Goal: Use online tool/utility: Utilize a website feature to perform a specific function

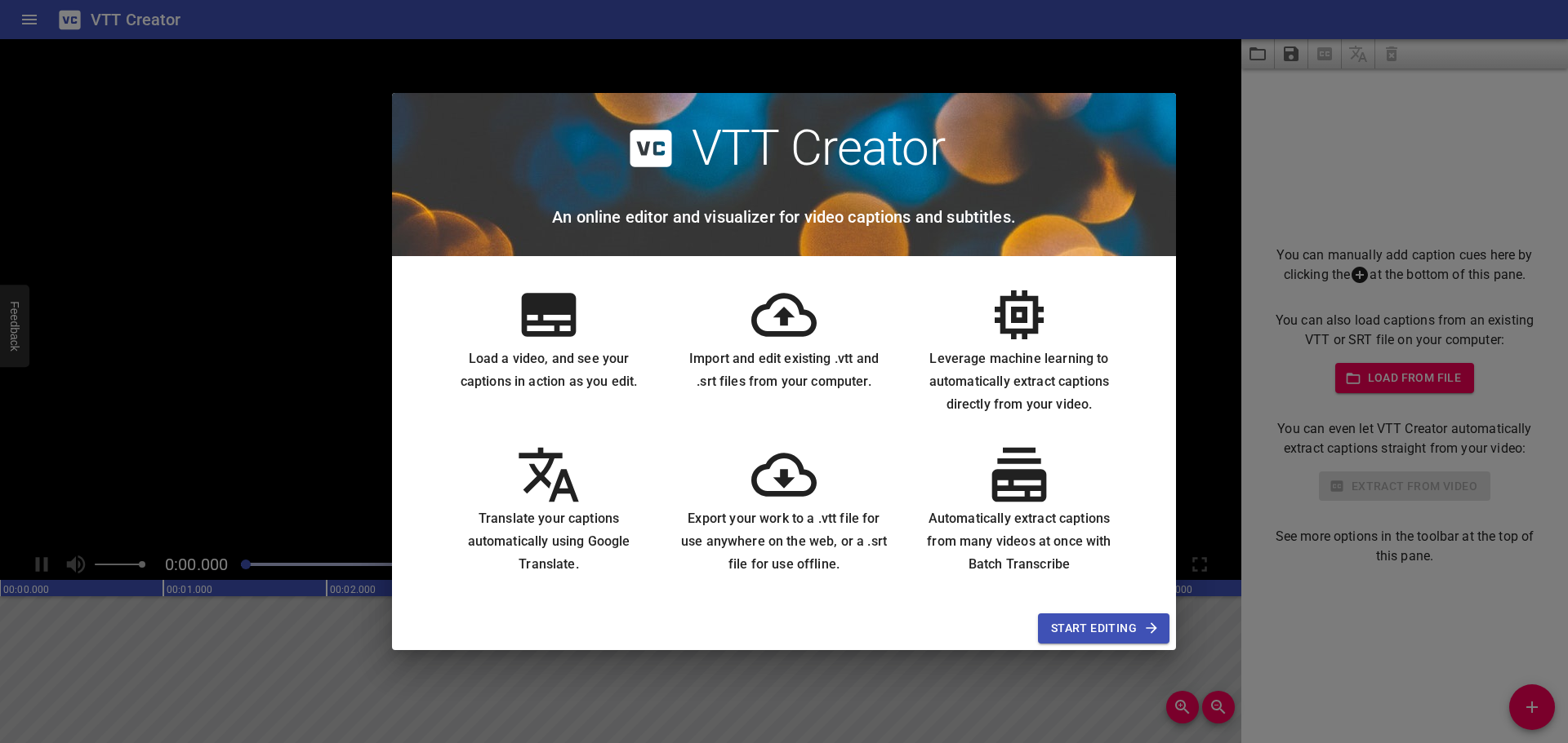
click at [1075, 622] on span "Start Editing" at bounding box center [1103, 628] width 105 height 20
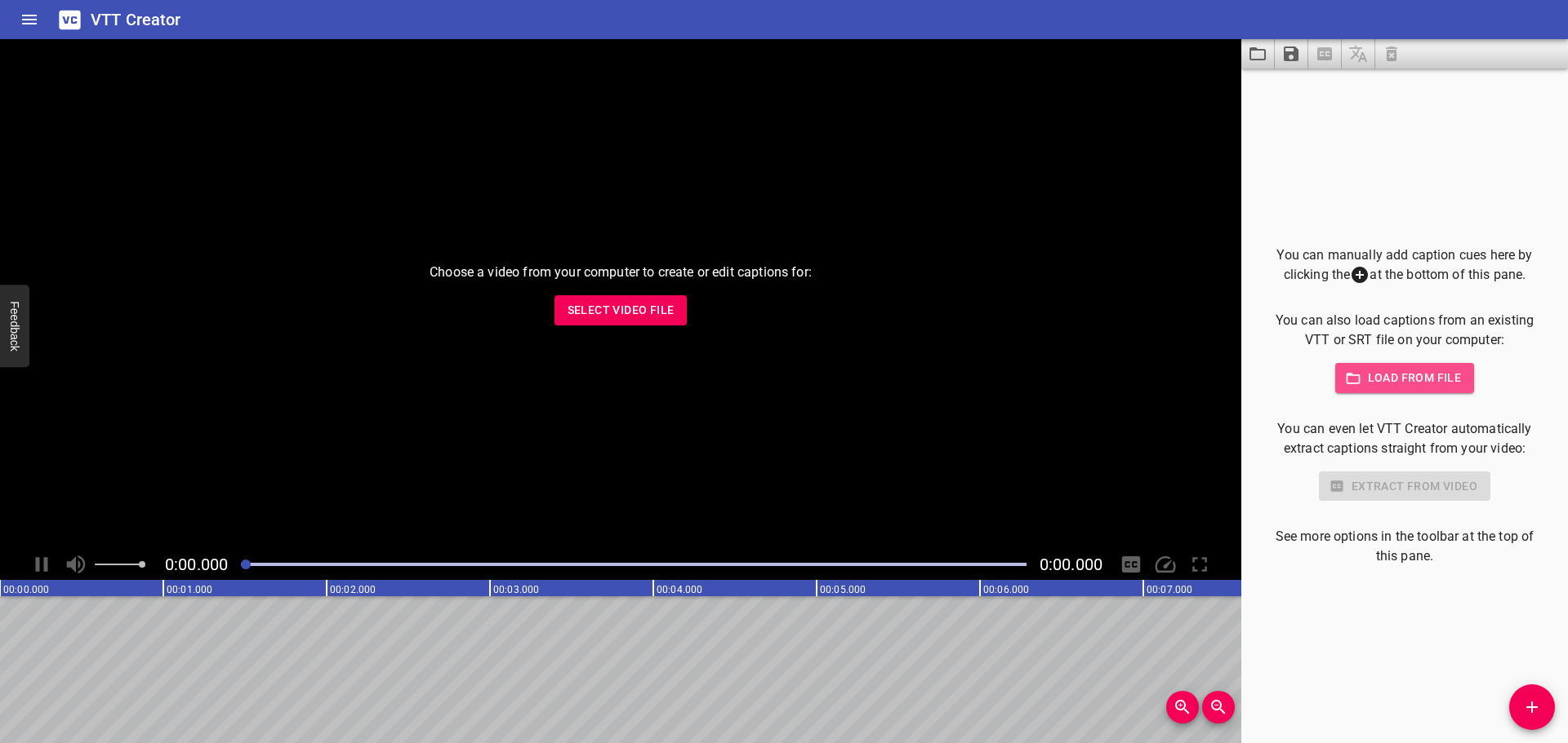
click at [1382, 384] on span "Load from file" at bounding box center [1404, 378] width 113 height 20
click at [583, 304] on span "Select Video File" at bounding box center [621, 310] width 107 height 20
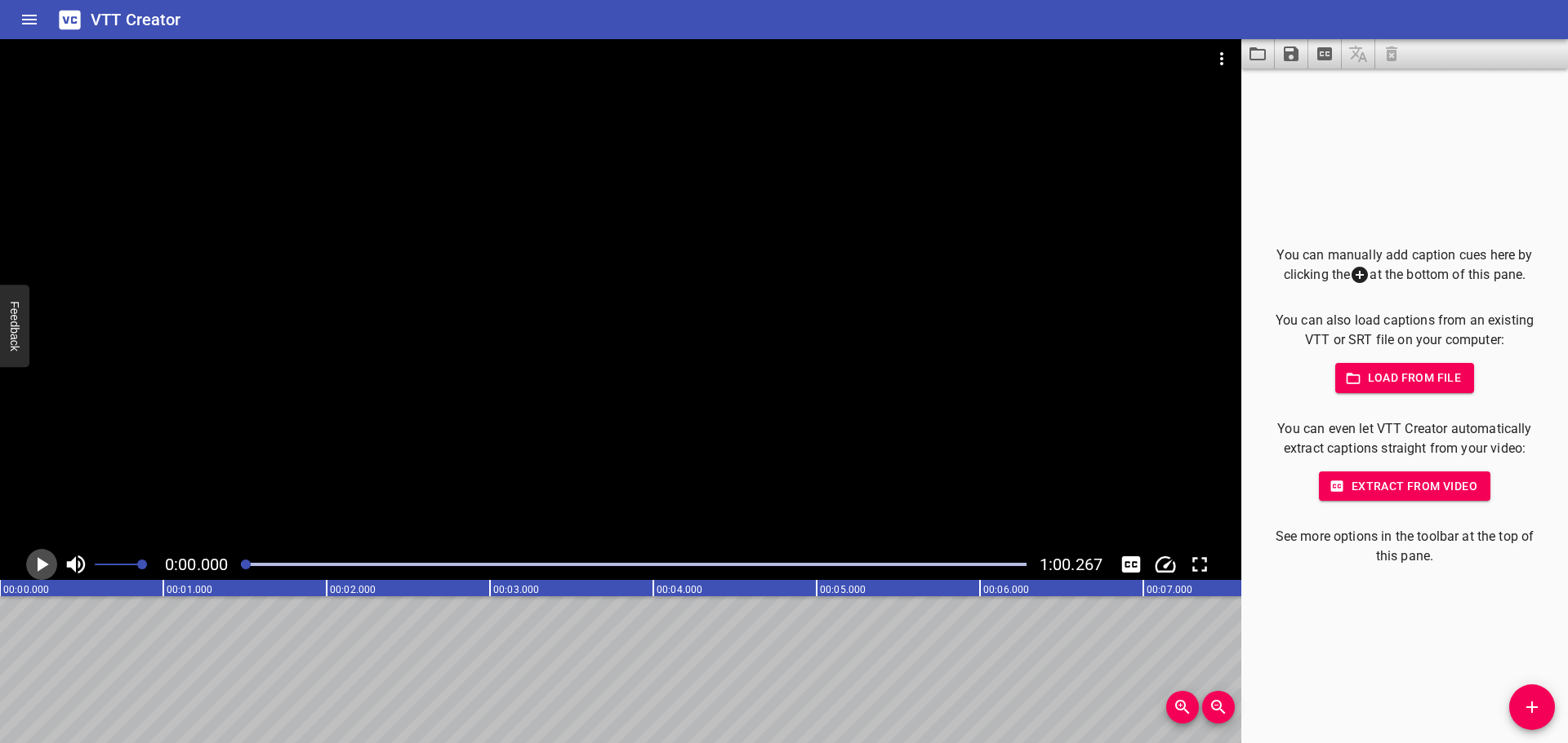
click at [47, 566] on icon "Play/Pause" at bounding box center [42, 565] width 25 height 25
click at [40, 561] on icon "Play/Pause" at bounding box center [42, 565] width 25 height 25
click at [1534, 702] on icon "Add Cue" at bounding box center [1531, 707] width 20 height 20
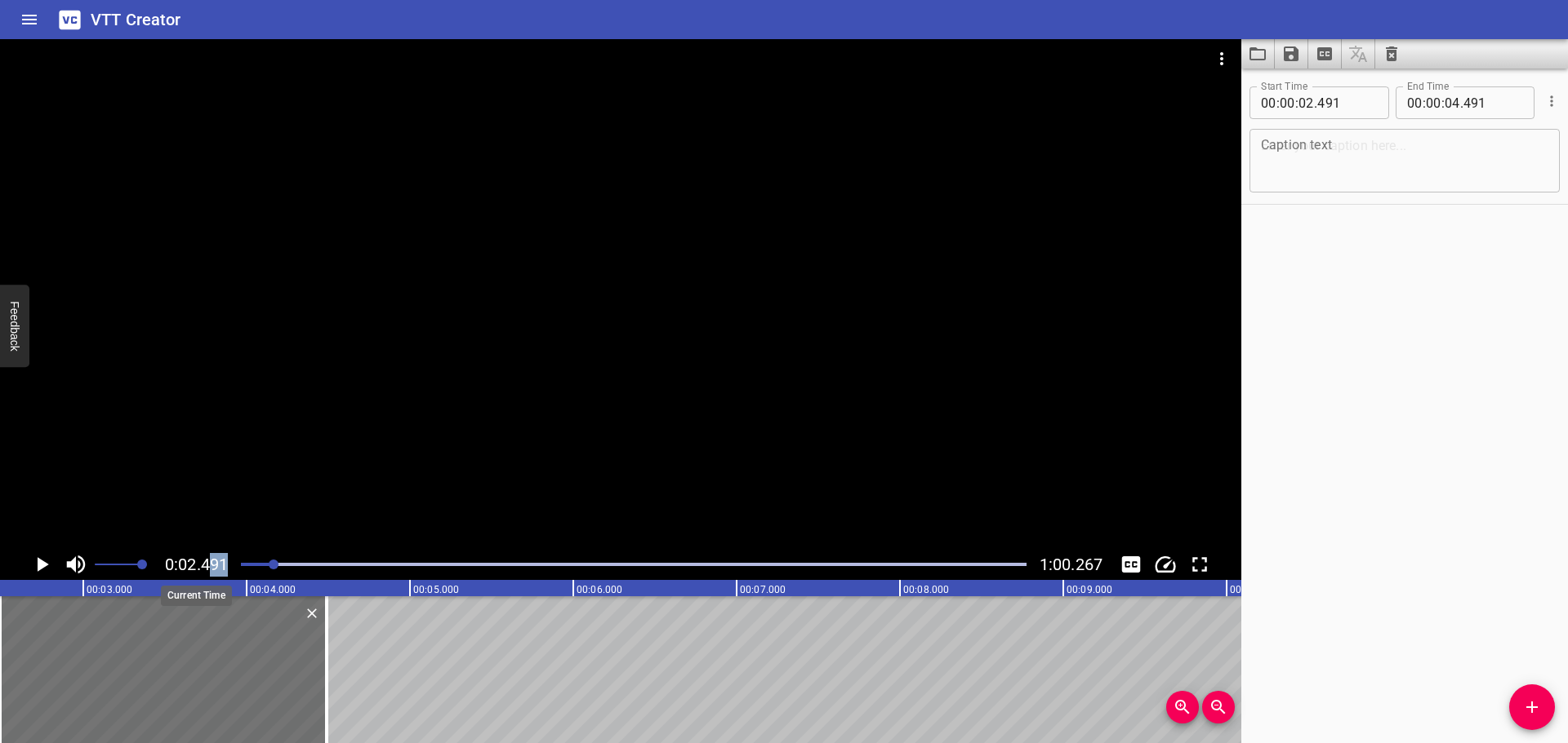
drag, startPoint x: 269, startPoint y: 565, endPoint x: 207, endPoint y: 565, distance: 62.0
click at [207, 565] on div "0:02.491 1:00.267" at bounding box center [621, 564] width 1241 height 31
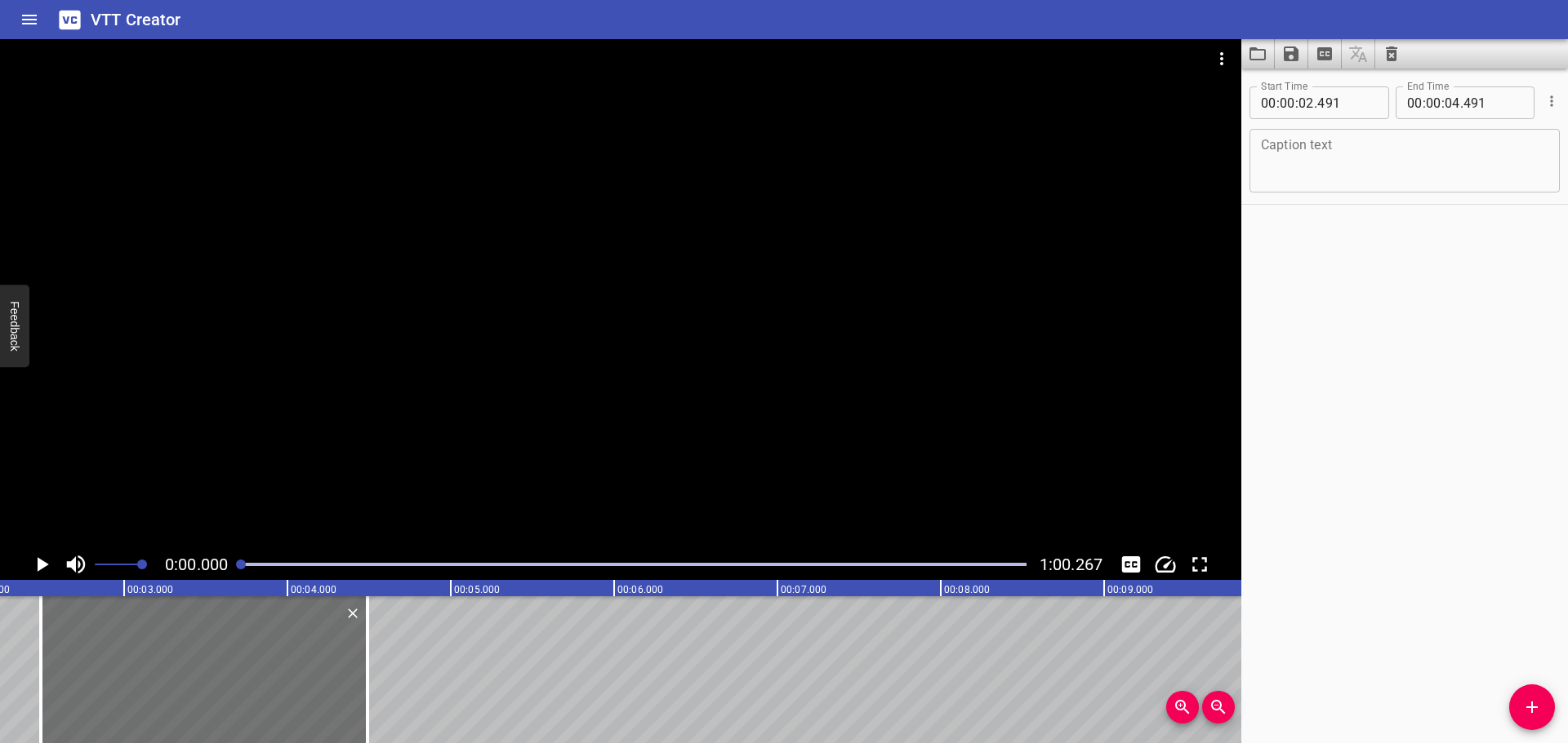
drag, startPoint x: 272, startPoint y: 561, endPoint x: 233, endPoint y: 576, distance: 41.8
click at [233, 576] on div "0:00.000 1:00.267" at bounding box center [621, 564] width 1241 height 31
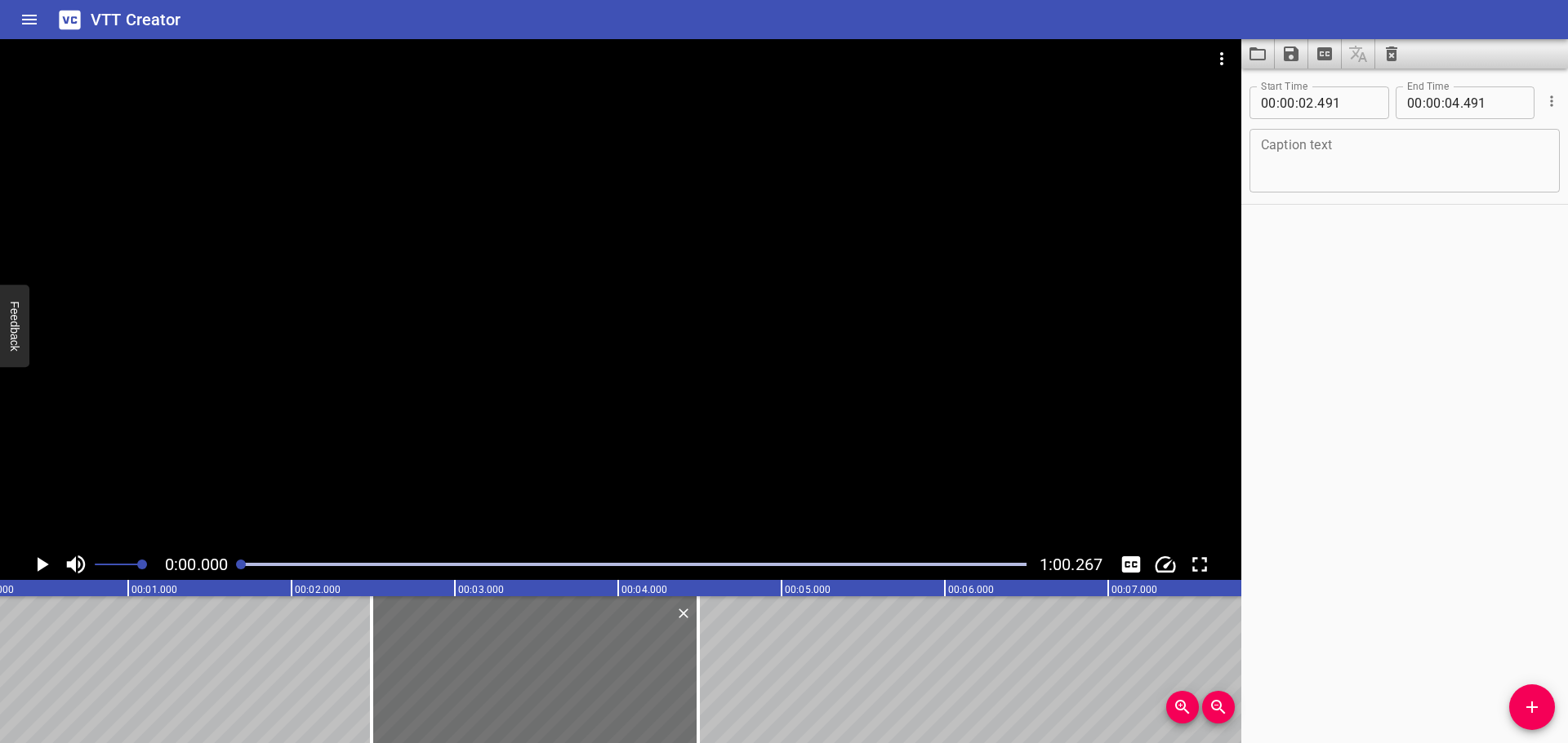
scroll to position [0, 0]
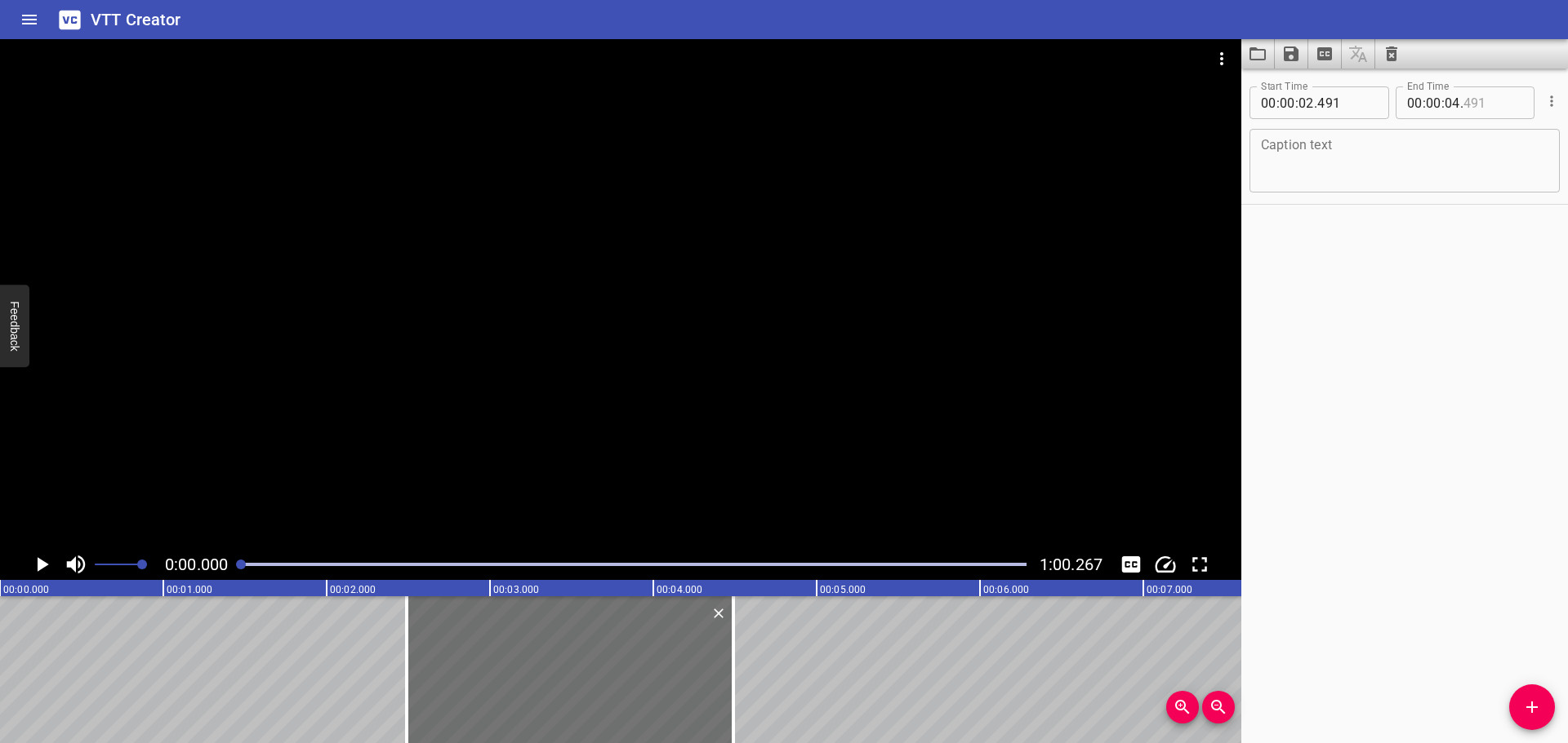
click at [1477, 104] on input "number" at bounding box center [1492, 102] width 60 height 33
type input "491"
click at [1444, 102] on input "number" at bounding box center [1451, 102] width 15 height 33
type input "04"
click at [1548, 103] on button "Cue Options" at bounding box center [1551, 101] width 21 height 21
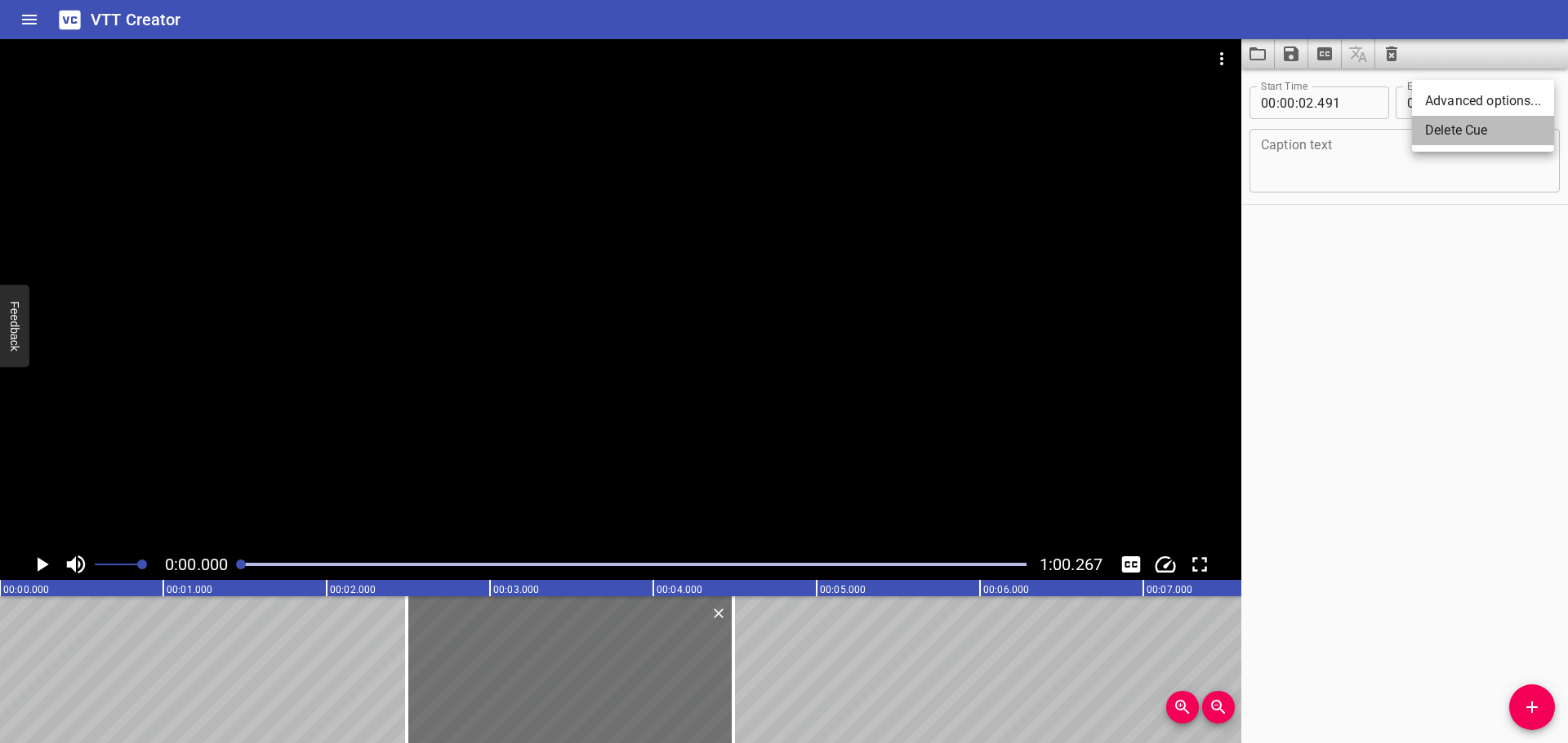
click at [1512, 133] on li "Delete Cue" at bounding box center [1483, 130] width 142 height 29
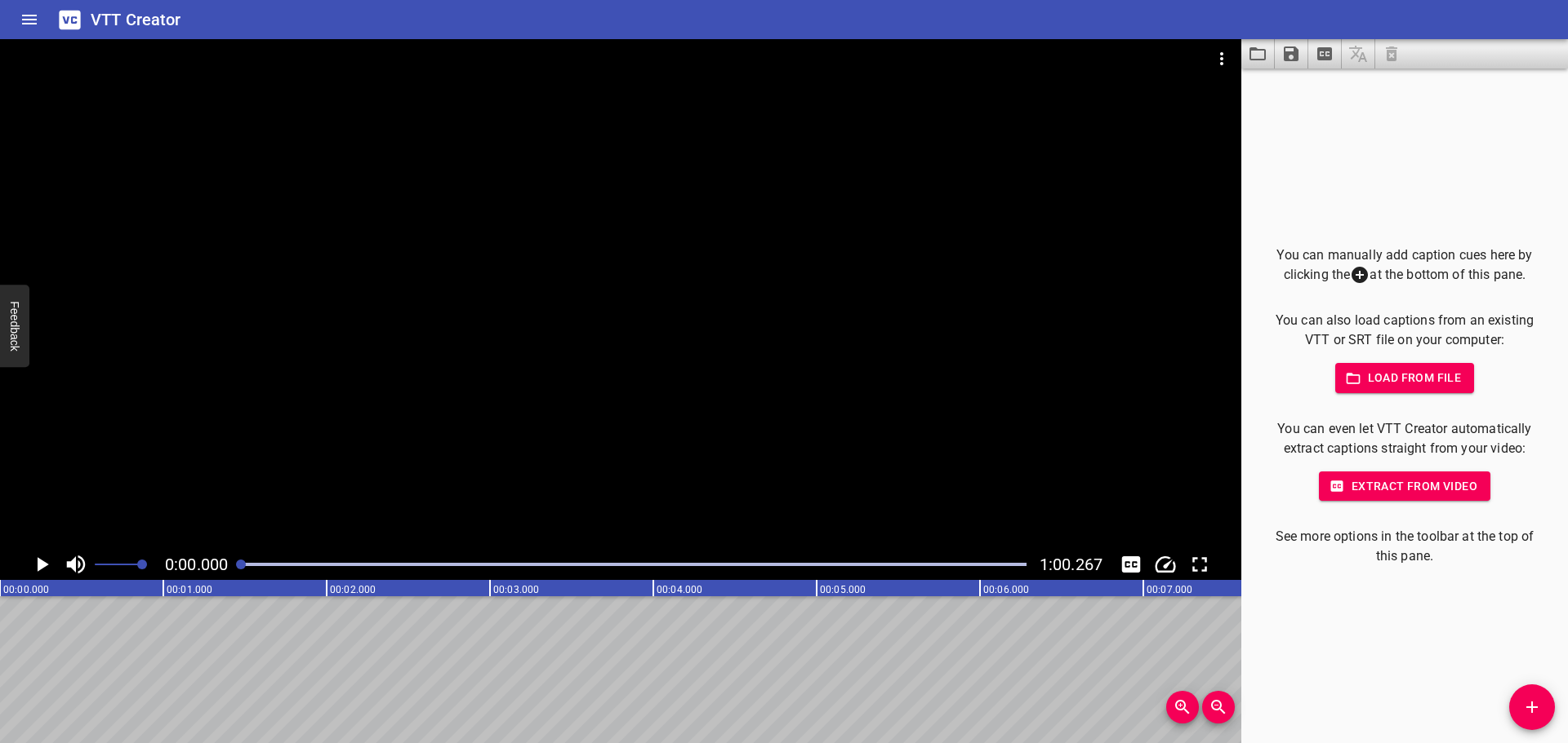
click at [1519, 698] on span "Add Cue" at bounding box center [1531, 707] width 45 height 20
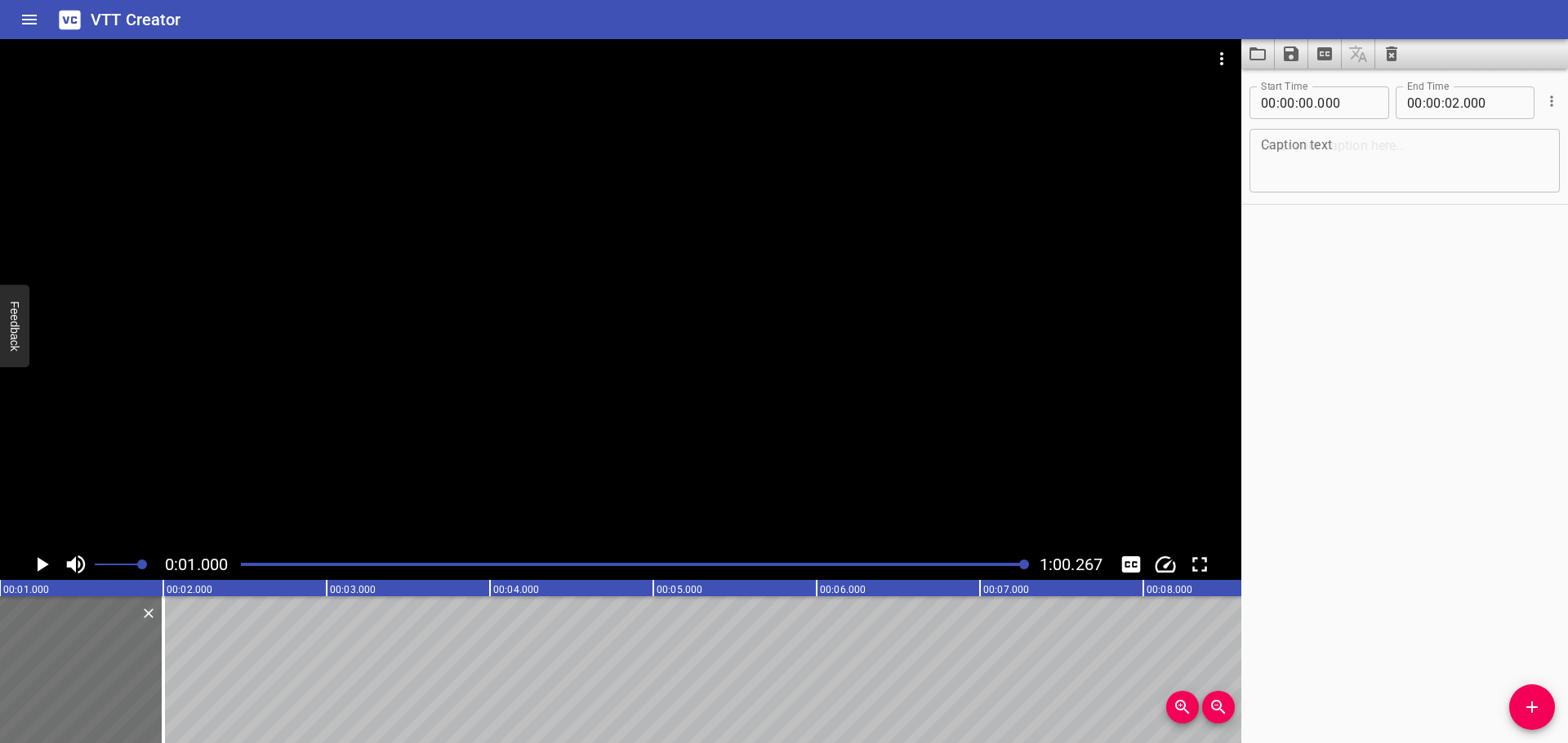
drag, startPoint x: 245, startPoint y: 568, endPoint x: 1028, endPoint y: 568, distance: 783.0
click at [1028, 568] on div at bounding box center [1023, 564] width 10 height 10
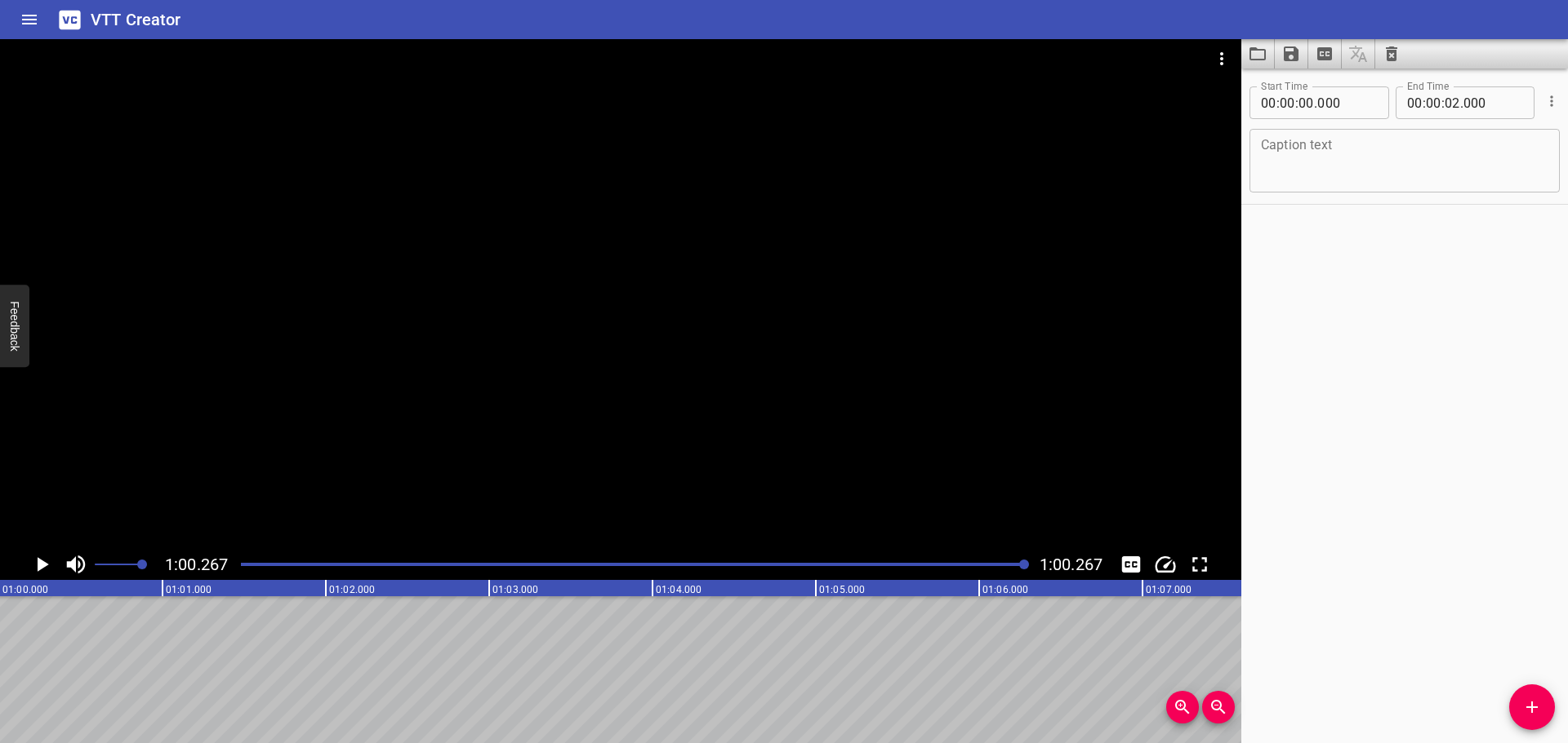
scroll to position [0, 9841]
click at [1430, 103] on input "number" at bounding box center [1433, 102] width 15 height 33
type input "01"
type input "00"
type input "267"
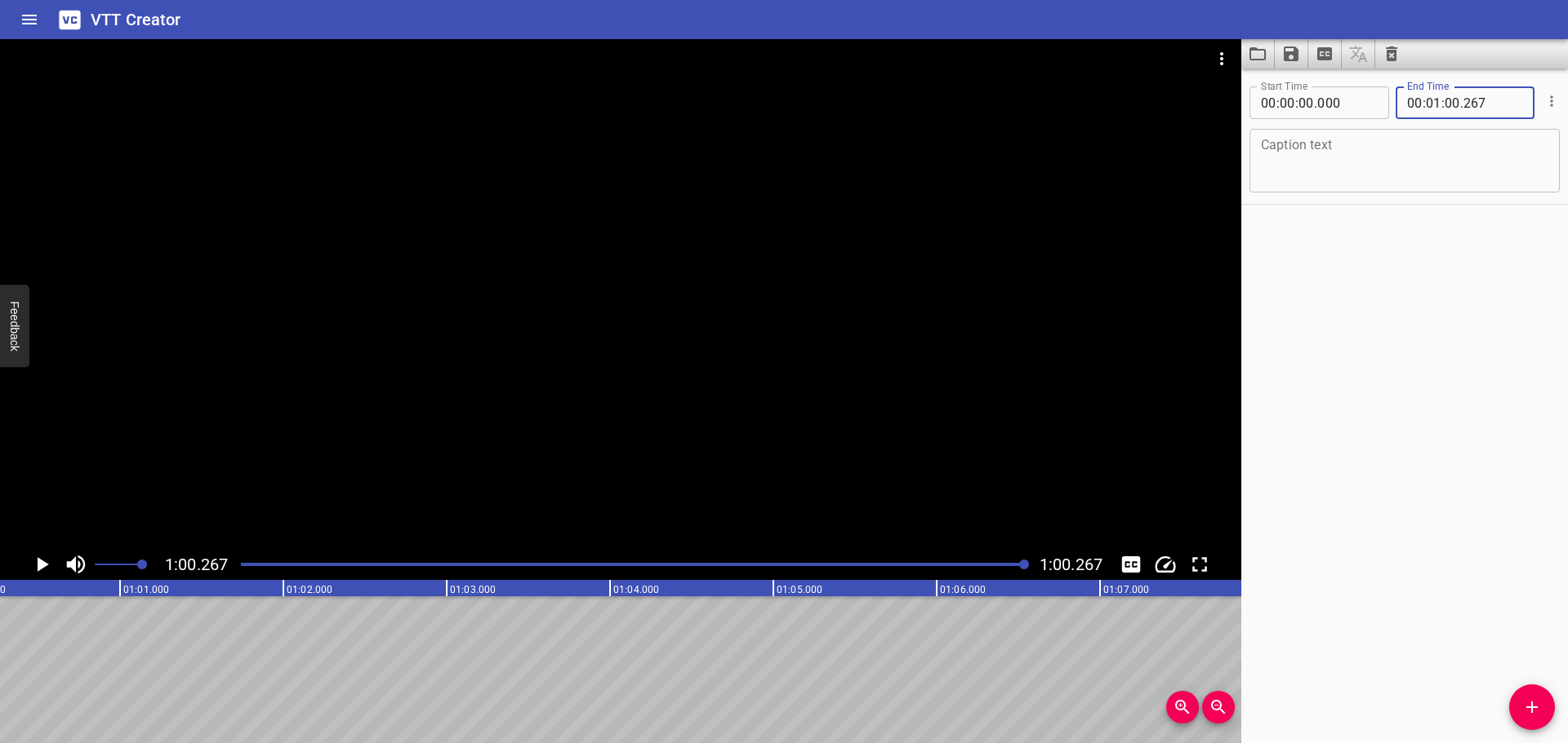
click at [1438, 339] on div "Start Time 00 : 00 : 00 . 000 Start Time End Time 00 : 01 : 00 . 267 End Time C…" at bounding box center [1404, 406] width 327 height 674
click at [1362, 192] on div "Caption text" at bounding box center [1404, 161] width 310 height 64
click at [1354, 177] on textarea at bounding box center [1404, 161] width 288 height 46
type textarea "Song Playing"
